Goal: Register for event/course

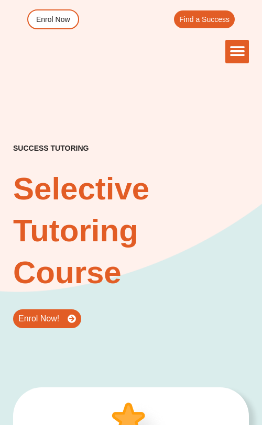
scroll to position [8, 0]
click at [94, 131] on div "success tutoring Selective Tutoring Course Enrol Now!" at bounding box center [131, 177] width 236 height 397
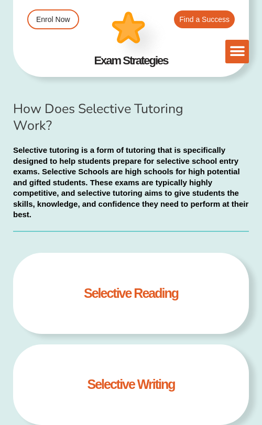
scroll to position [0, 0]
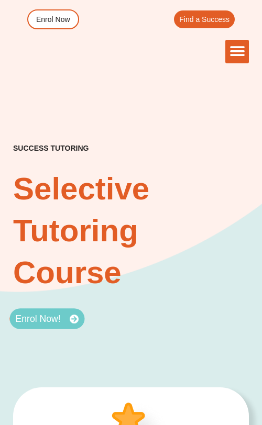
click at [46, 316] on span "Enrol Now!" at bounding box center [37, 319] width 45 height 9
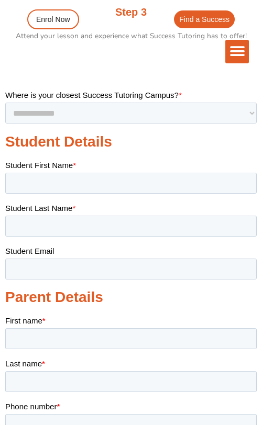
scroll to position [415, 0]
